Goal: Task Accomplishment & Management: Manage account settings

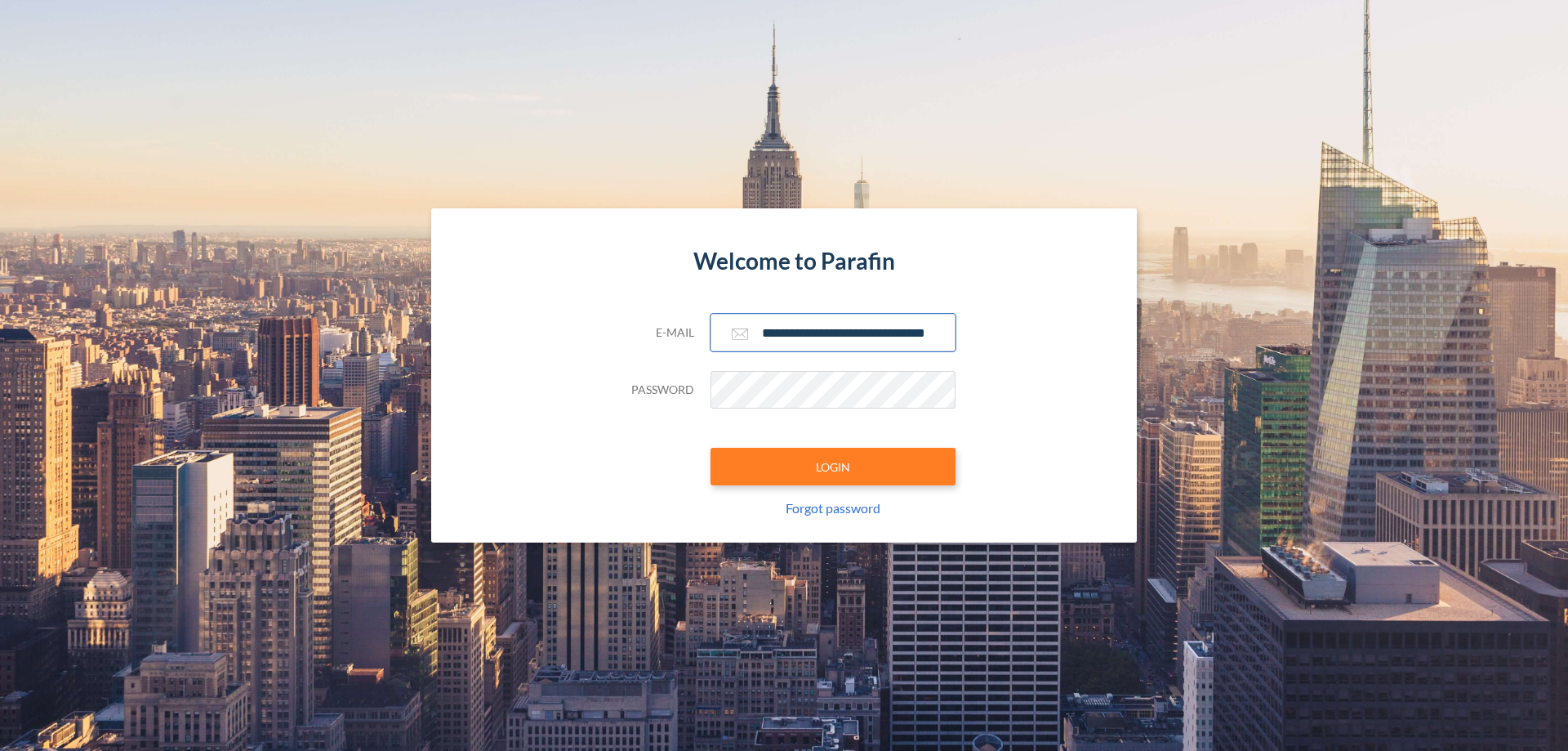
type input "**********"
click at [833, 467] on button "LOGIN" at bounding box center [833, 466] width 245 height 38
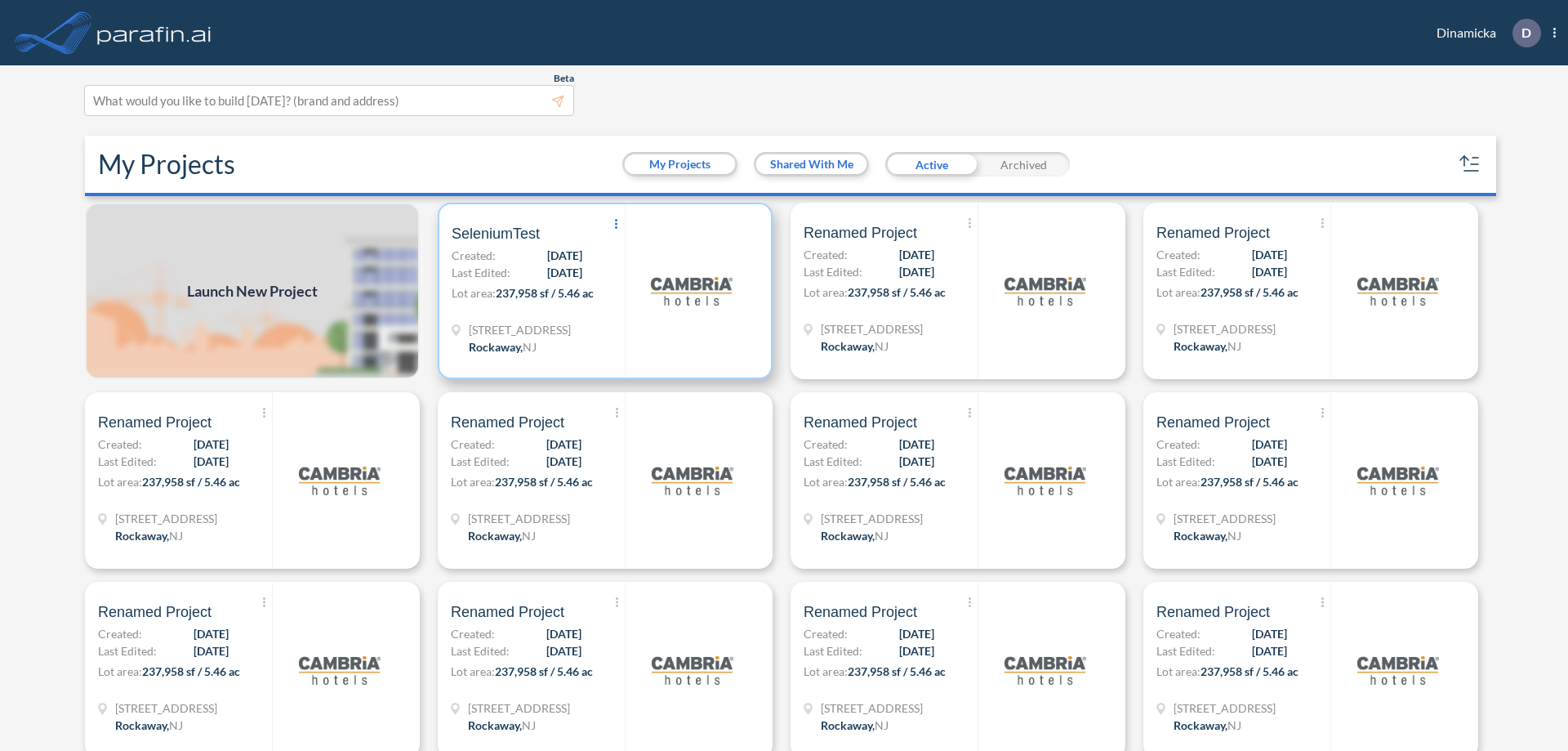
scroll to position [4, 0]
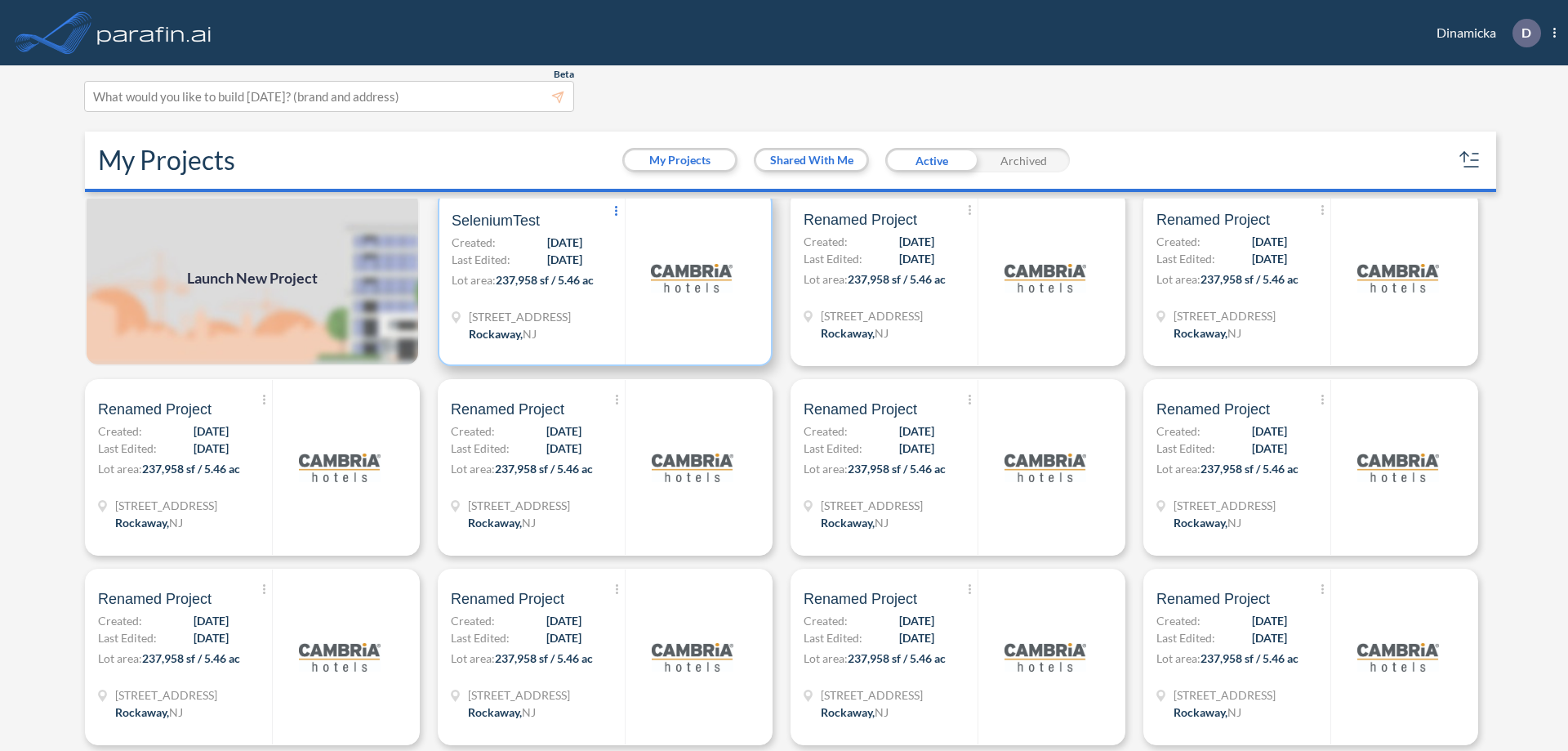
click at [615, 211] on icon at bounding box center [615, 211] width 3 height 10
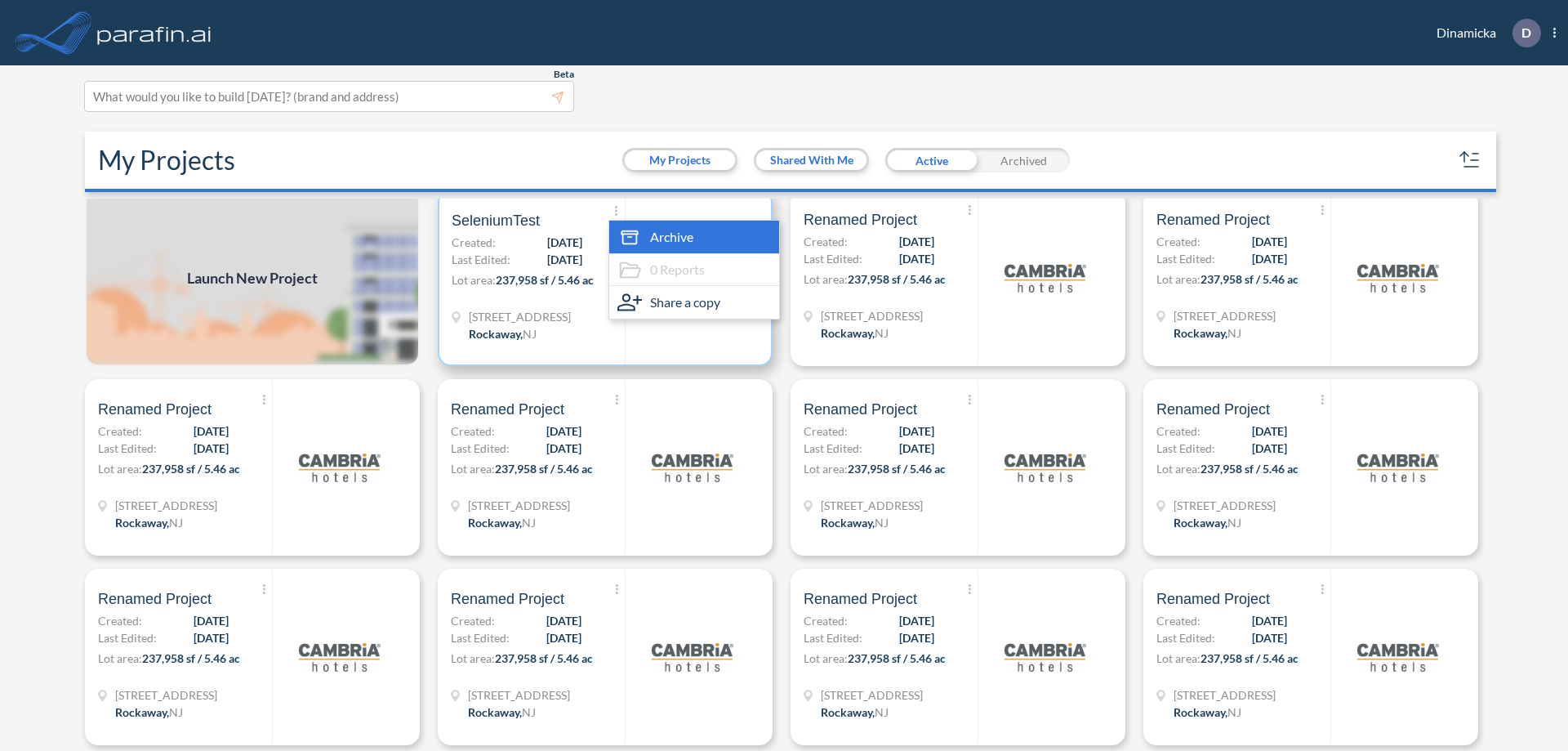
scroll to position [31, 0]
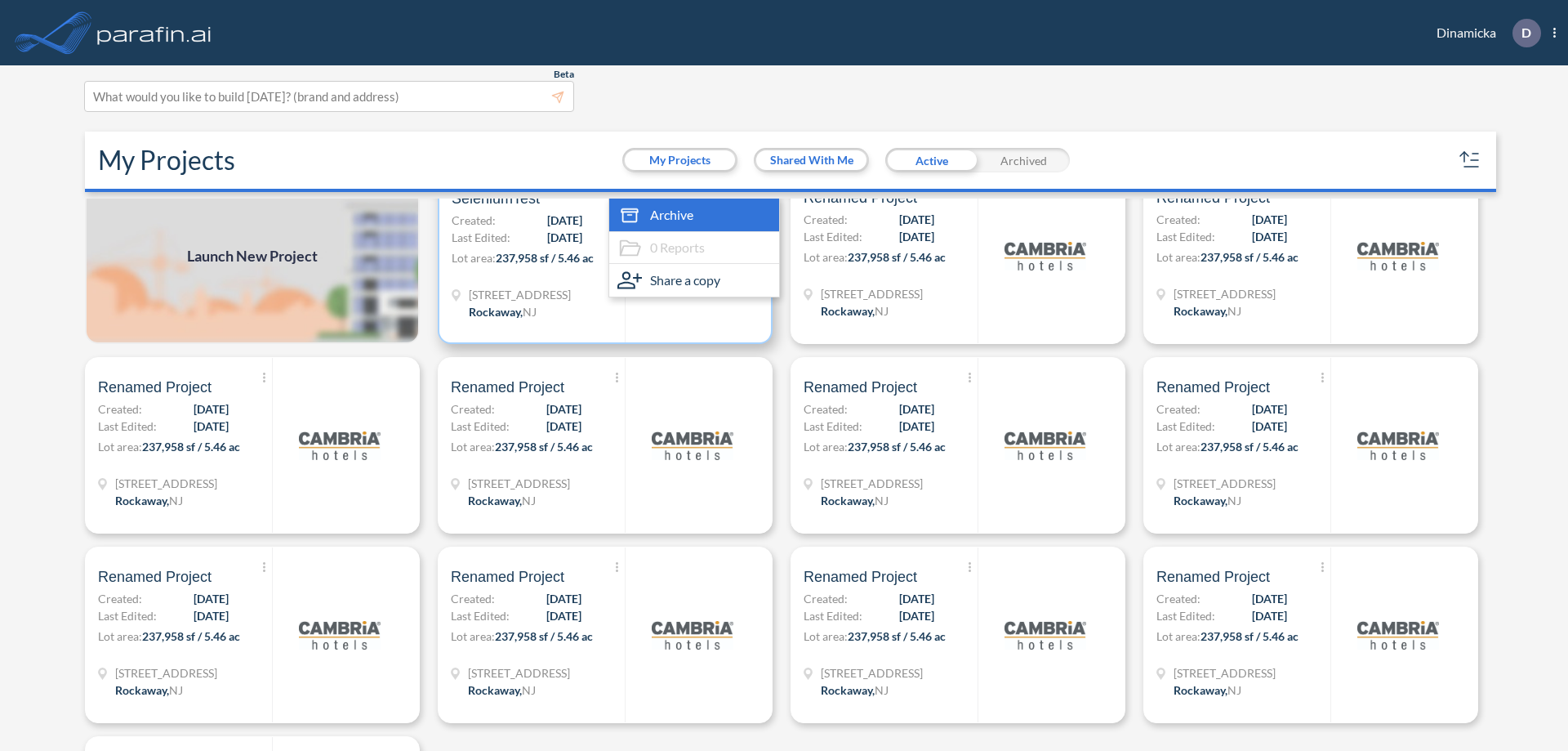
click at [691, 215] on span "Archive" at bounding box center [672, 214] width 43 height 19
